Goal: Check status

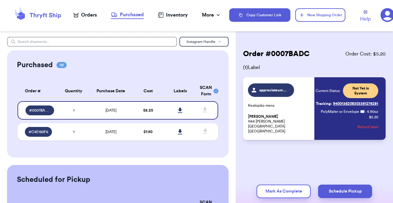
scroll to position [40, 0]
click at [84, 18] on div "Orders" at bounding box center [84, 14] width 23 height 7
